Goal: Task Accomplishment & Management: Use online tool/utility

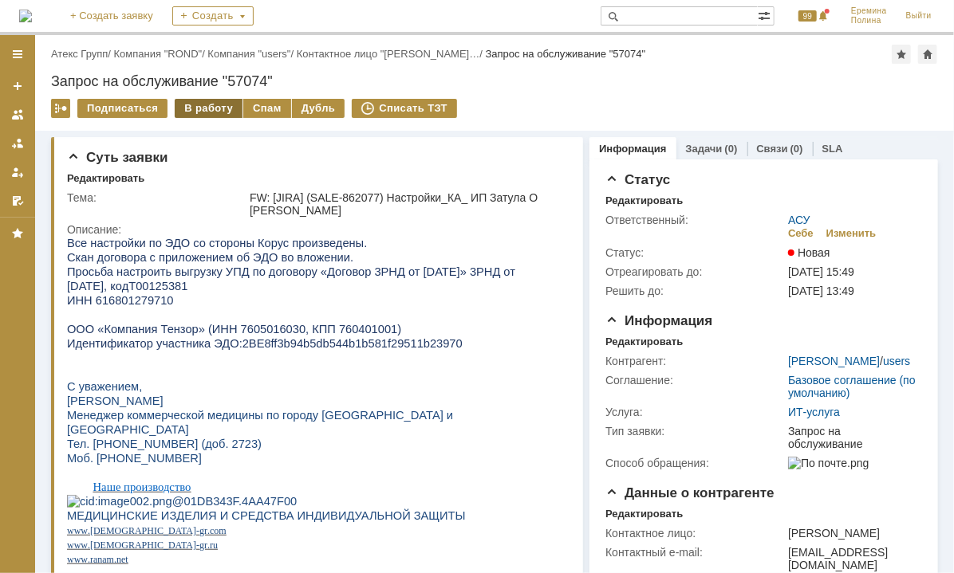
click at [203, 104] on div "В работу" at bounding box center [209, 108] width 68 height 19
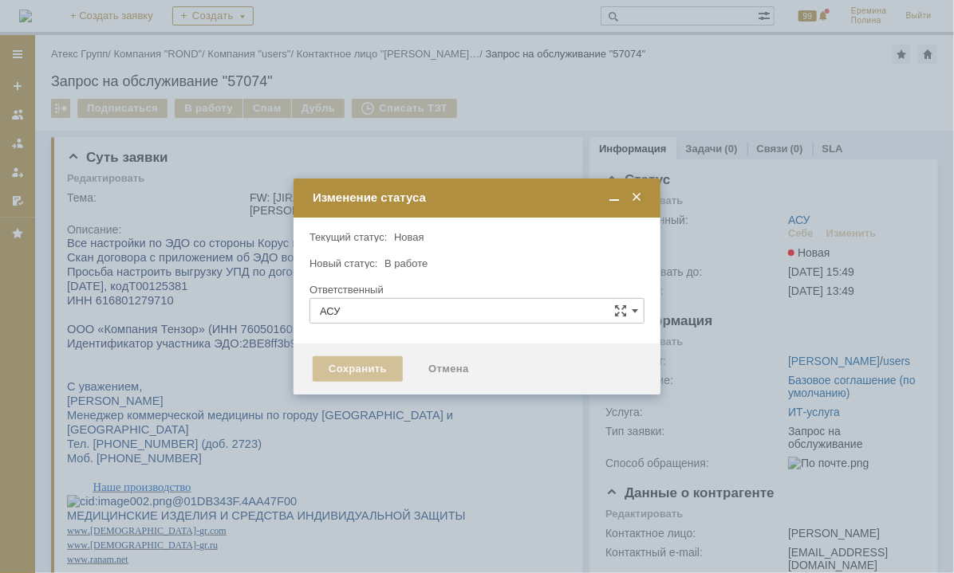
type input "[PERSON_NAME]"
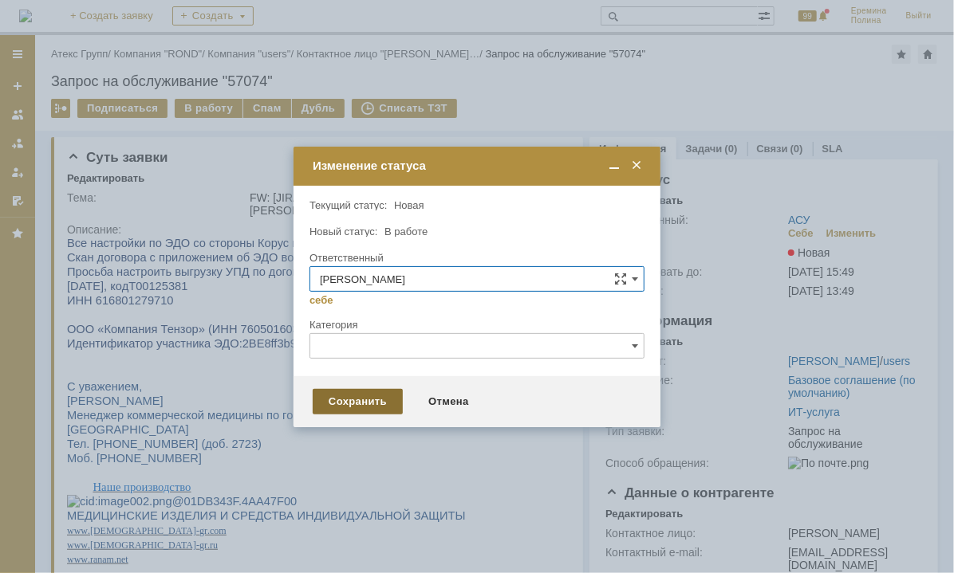
click at [344, 404] on div "Сохранить" at bounding box center [358, 402] width 90 height 26
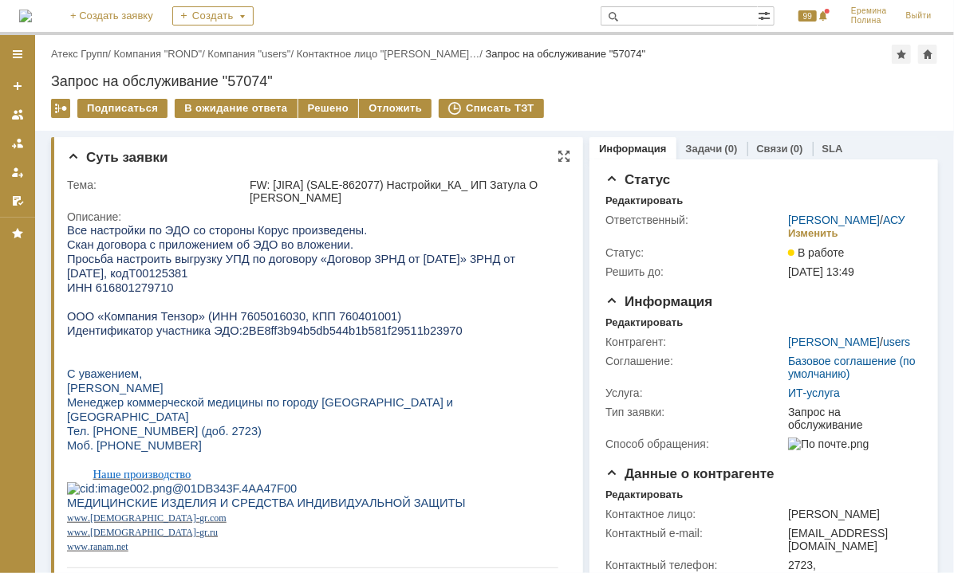
click at [104, 293] on span "ИНН 616801279710" at bounding box center [119, 287] width 107 height 13
copy span "616801279710"
